Goal: Check status: Check status

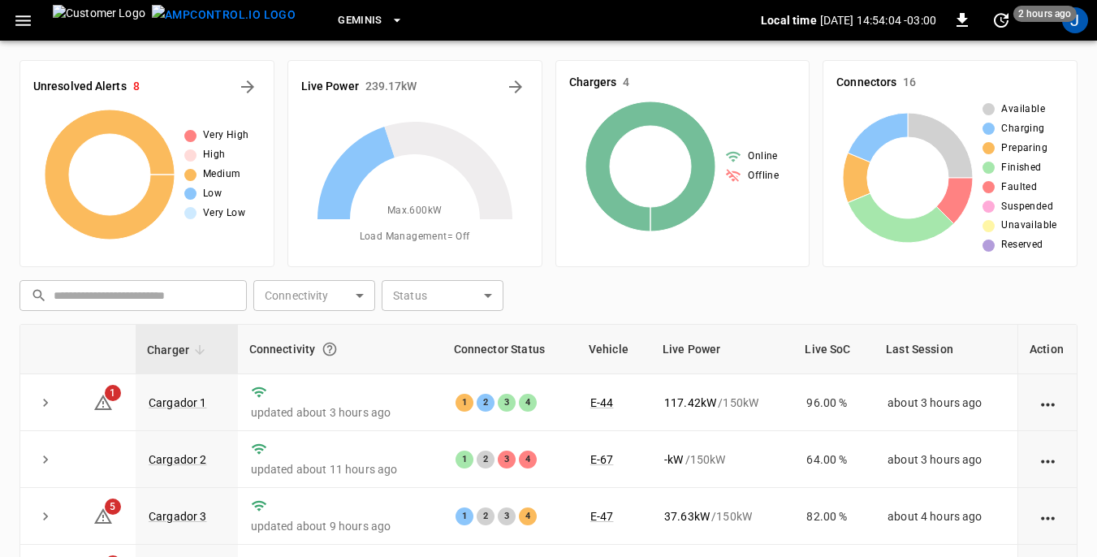
scroll to position [162, 0]
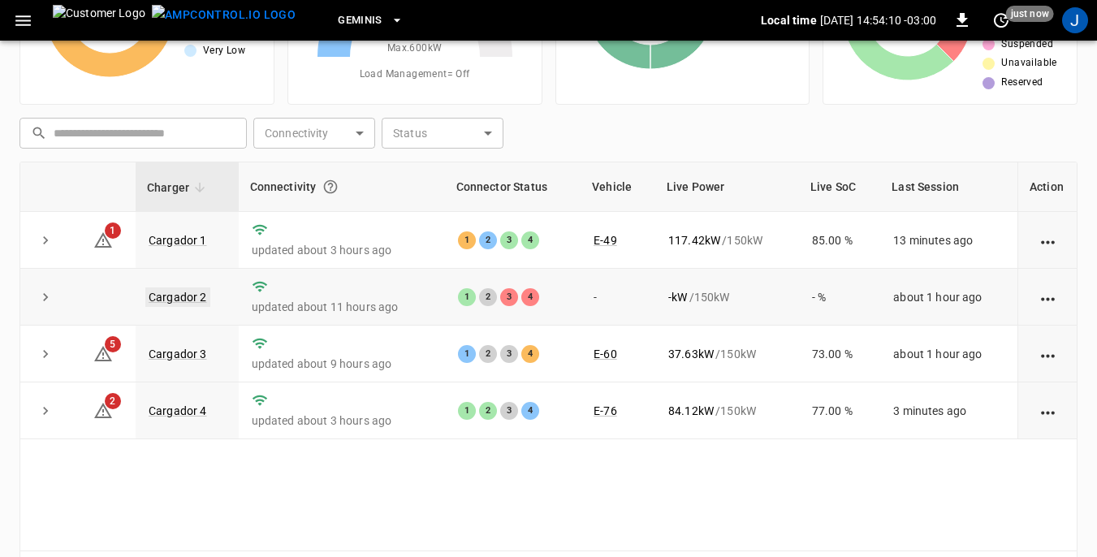
click at [178, 299] on link "Cargador 2" at bounding box center [177, 297] width 65 height 19
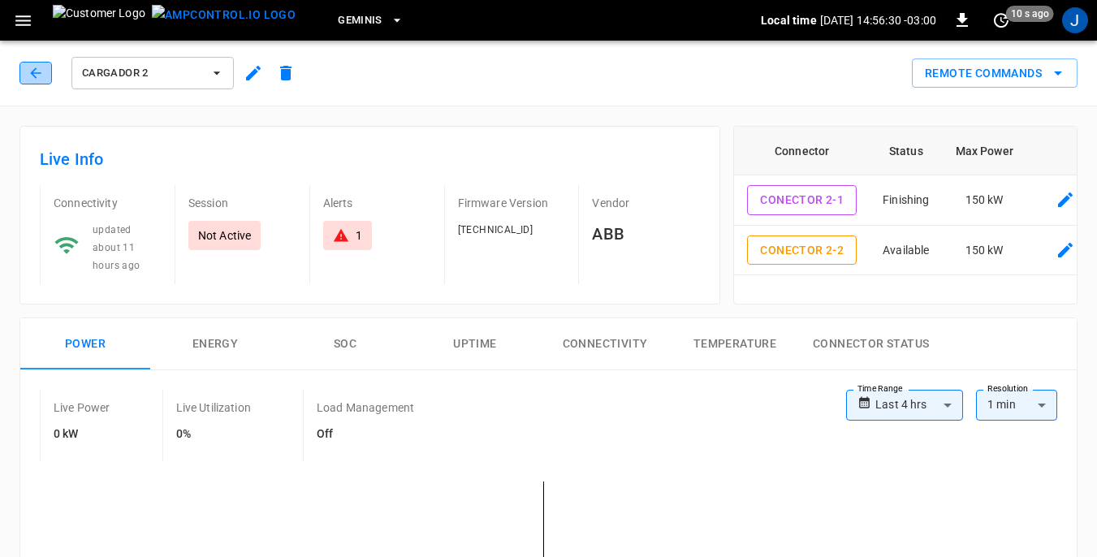
click at [28, 74] on icon "button" at bounding box center [36, 73] width 16 height 16
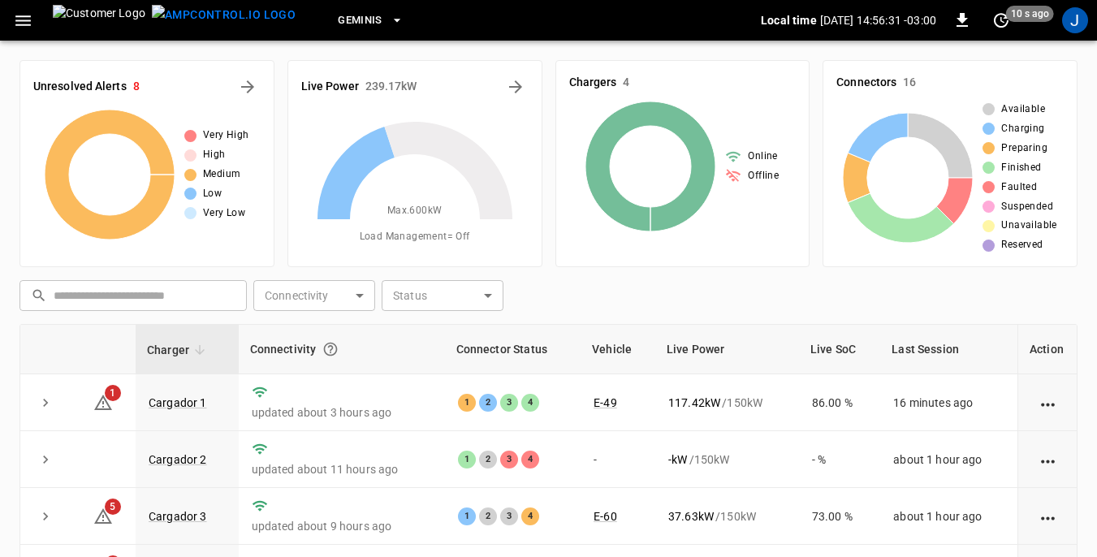
scroll to position [162, 0]
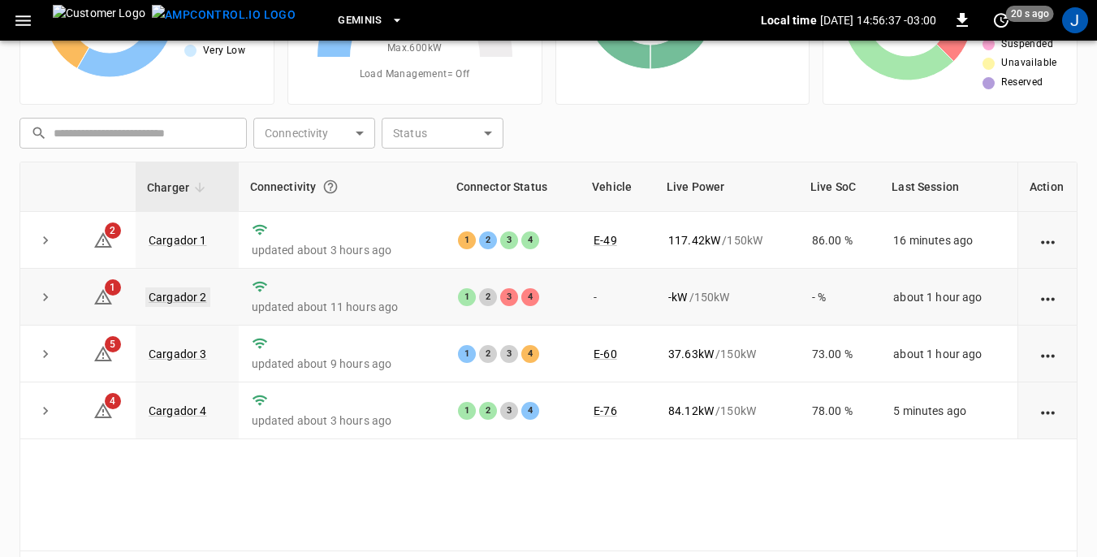
click at [190, 292] on link "Cargador 2" at bounding box center [177, 297] width 65 height 19
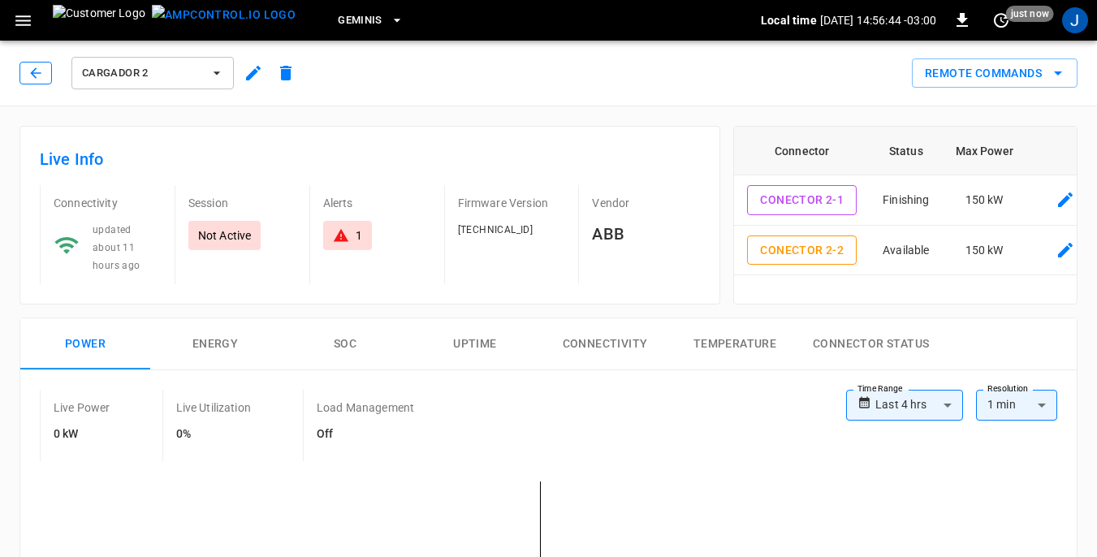
click at [29, 73] on icon "button" at bounding box center [36, 73] width 16 height 16
